Goal: Transaction & Acquisition: Purchase product/service

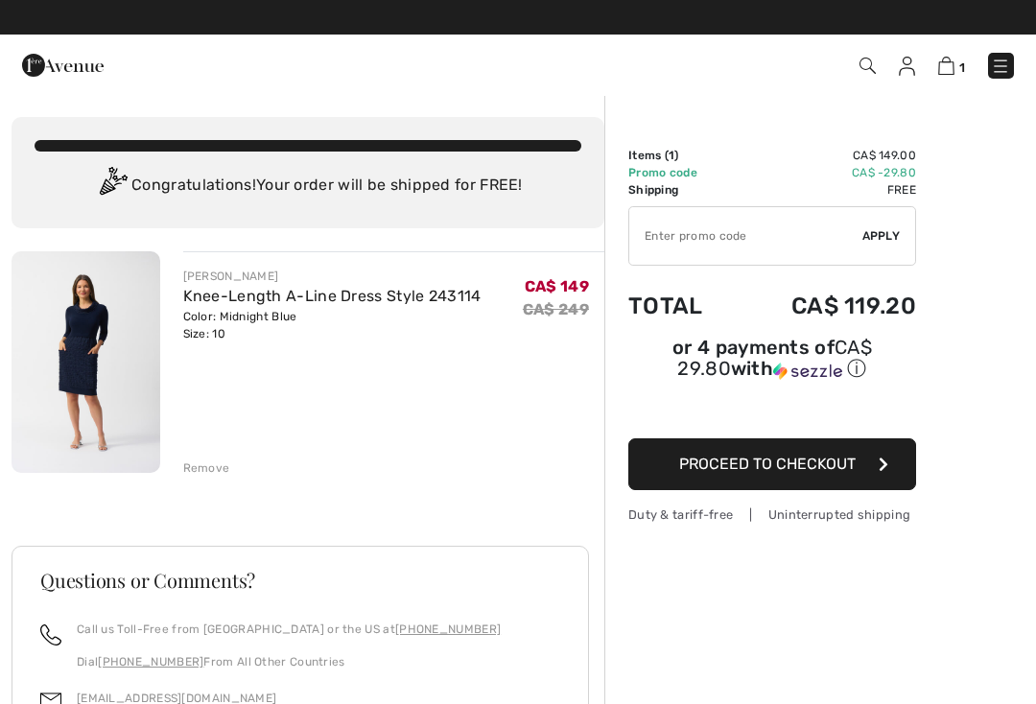
click at [862, 68] on img at bounding box center [867, 66] width 16 height 16
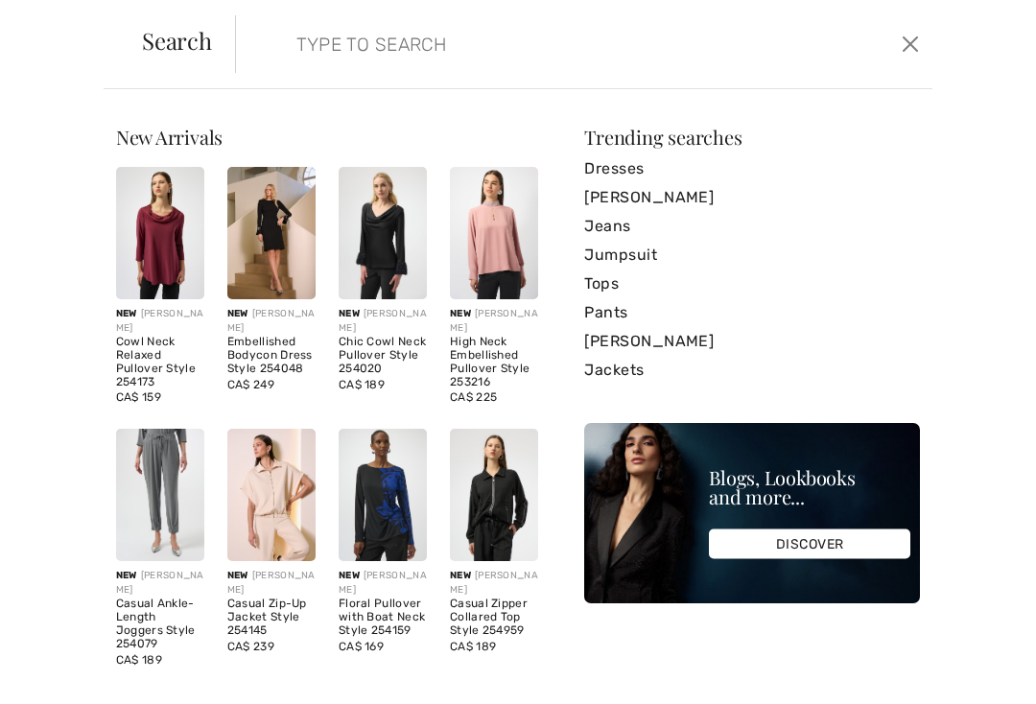
click at [316, 45] on input "search" at bounding box center [512, 44] width 461 height 58
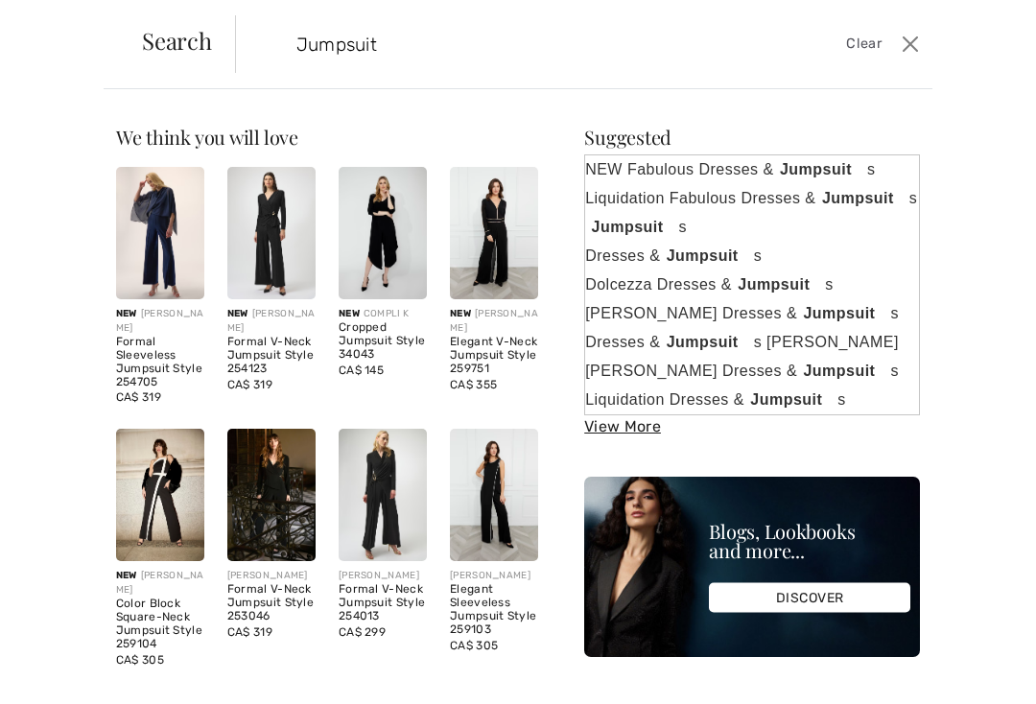
type input "Jumpsuit"
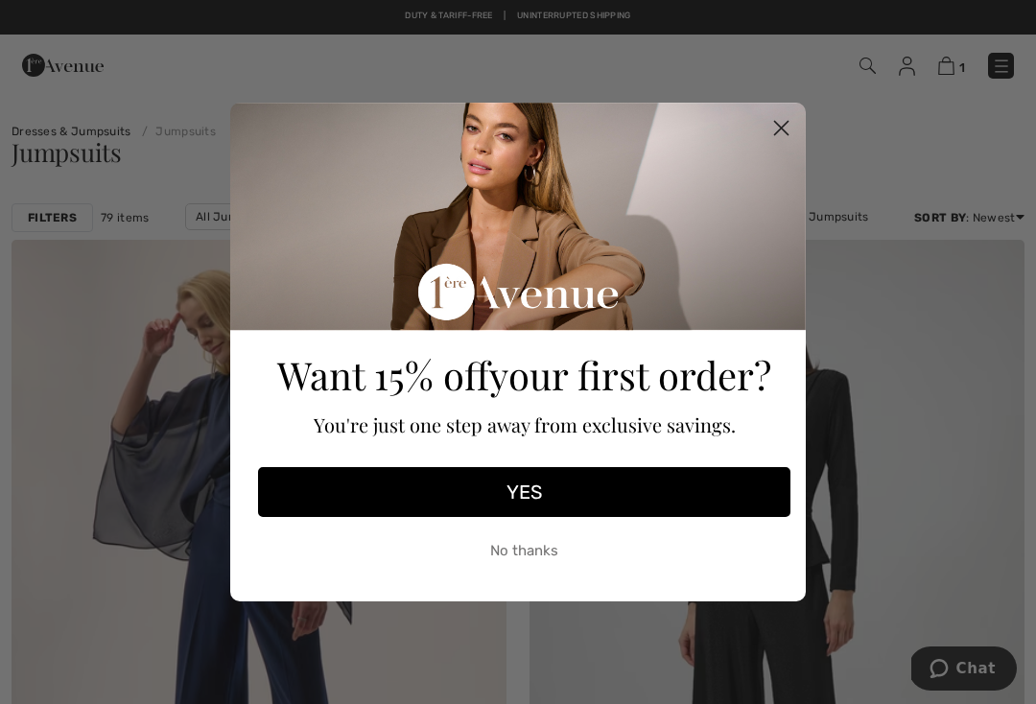
click at [787, 117] on circle "Close dialog" at bounding box center [781, 128] width 32 height 32
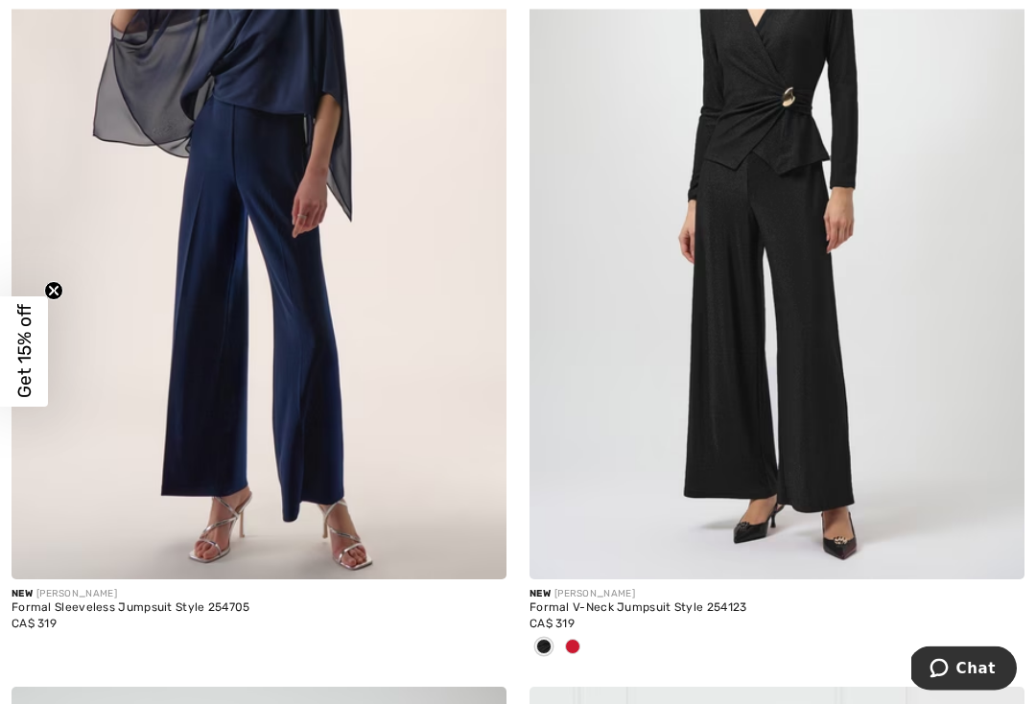
scroll to position [403, 0]
click at [576, 641] on span at bounding box center [572, 646] width 15 height 15
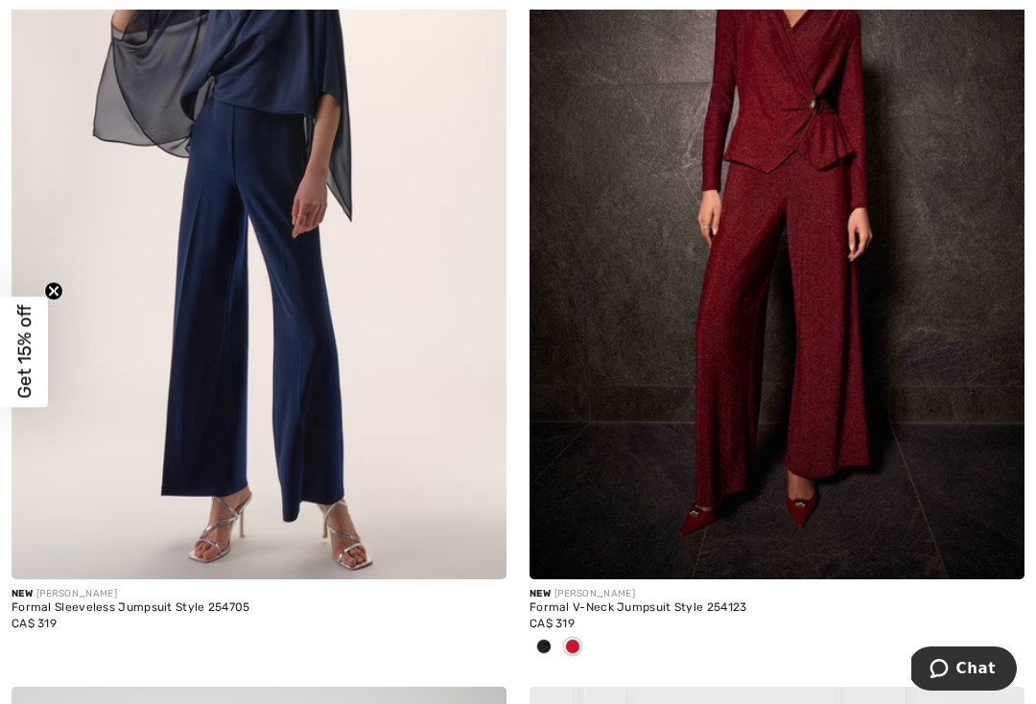
click at [815, 298] on img at bounding box center [776, 208] width 495 height 742
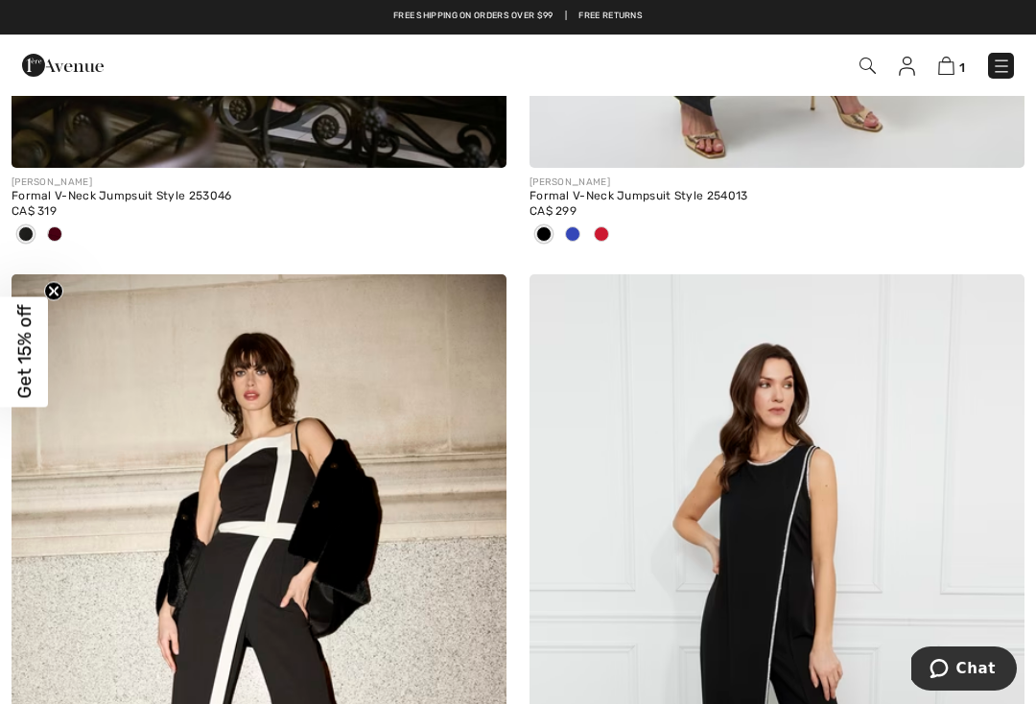
scroll to position [2400, 0]
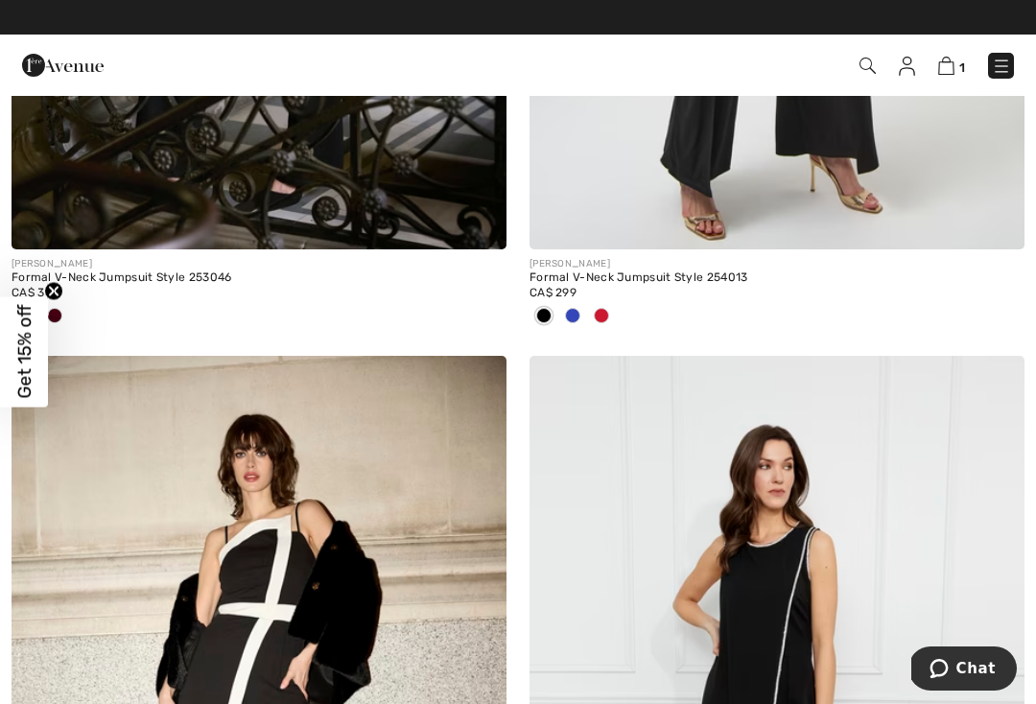
click at [572, 314] on span at bounding box center [572, 315] width 15 height 15
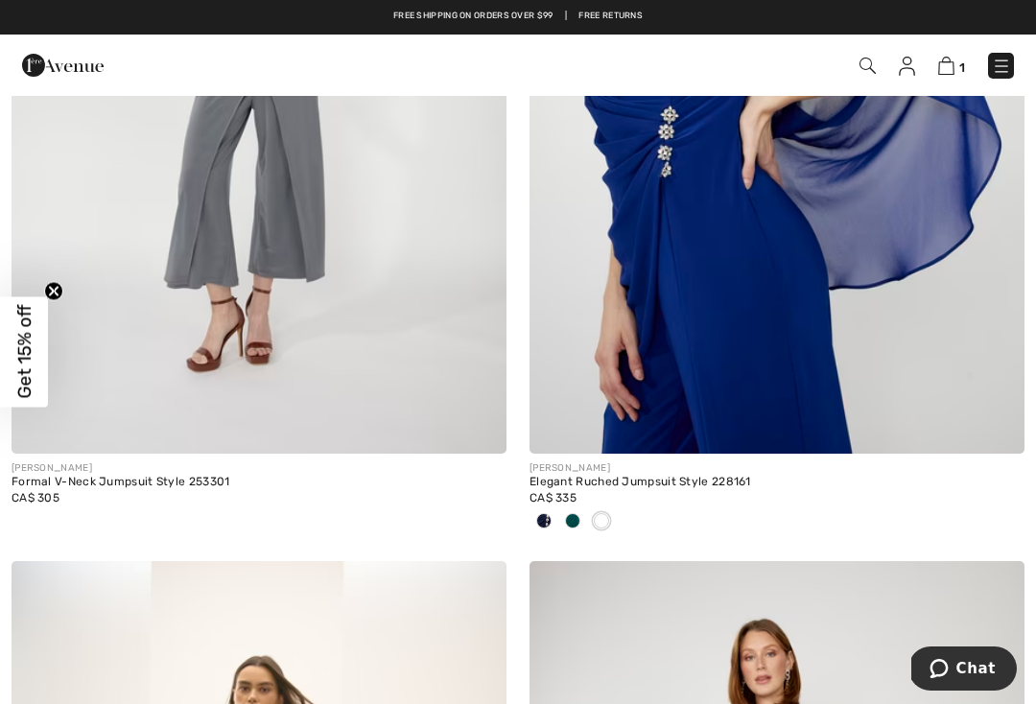
scroll to position [8163, 0]
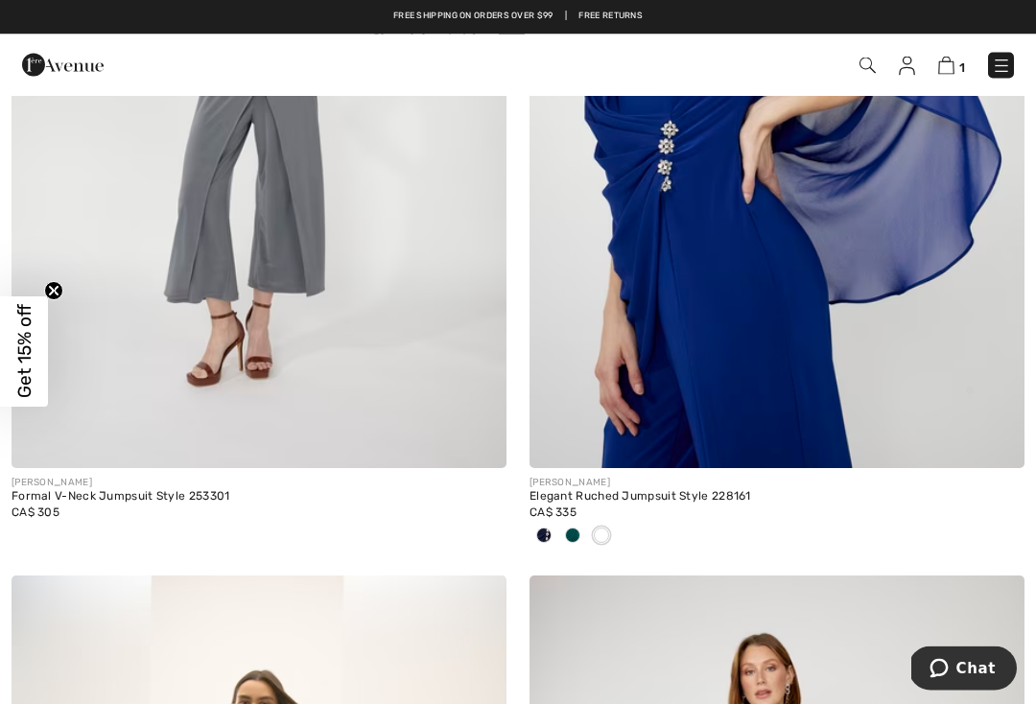
click at [381, 371] on img at bounding box center [259, 98] width 495 height 742
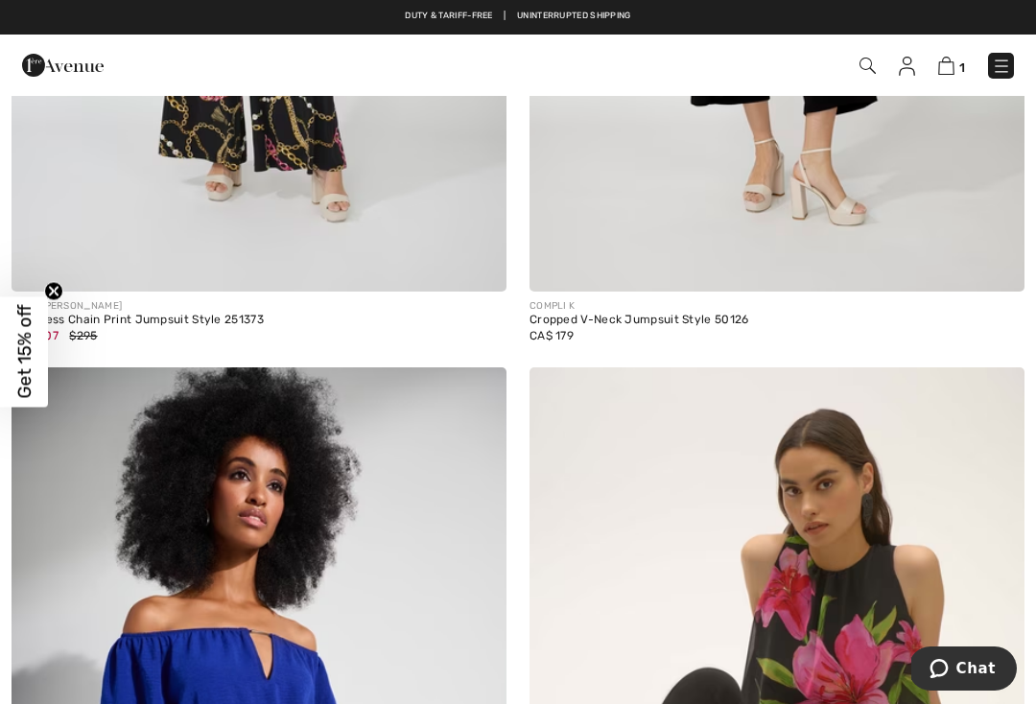
scroll to position [11889, 0]
